Goal: Navigation & Orientation: Find specific page/section

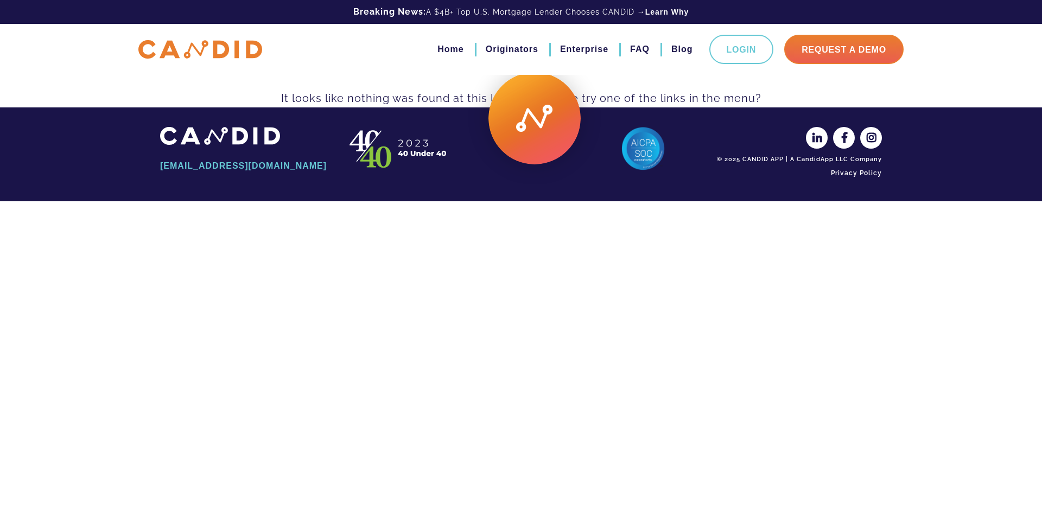
click at [415, 201] on html "Skip to content Breaking News: A $4B+ Top U.S. Mortgage Lender Chooses CANDID →…" at bounding box center [521, 100] width 1042 height 201
click at [476, 201] on html "Skip to content Breaking News: A $4B+ Top U.S. Mortgage Lender Chooses CANDID →…" at bounding box center [521, 100] width 1042 height 201
click at [452, 44] on link "Home" at bounding box center [450, 49] width 26 height 18
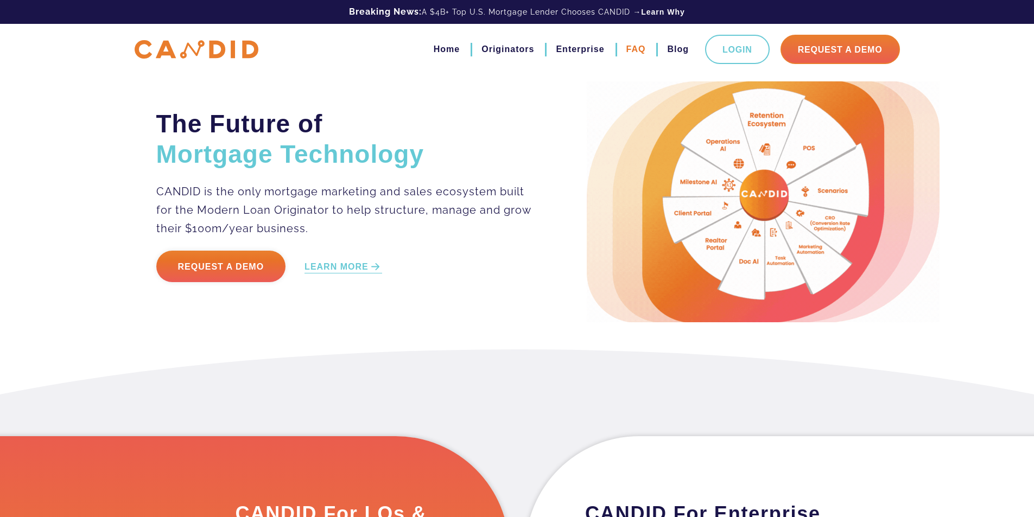
click at [640, 44] on link "FAQ" at bounding box center [636, 49] width 20 height 18
